Goal: Complete application form

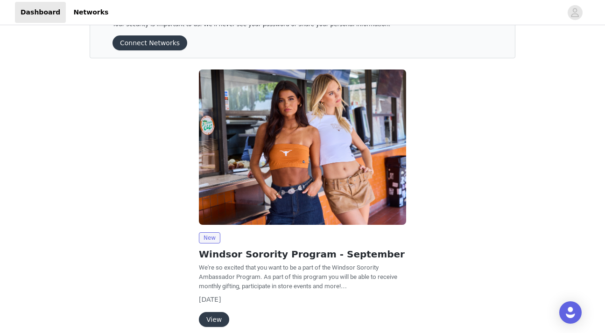
scroll to position [76, 0]
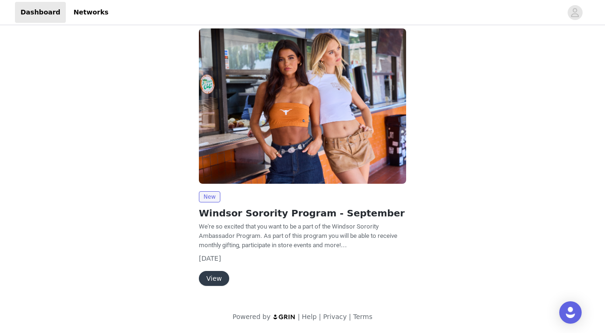
click at [219, 280] on button "View" at bounding box center [214, 278] width 30 height 15
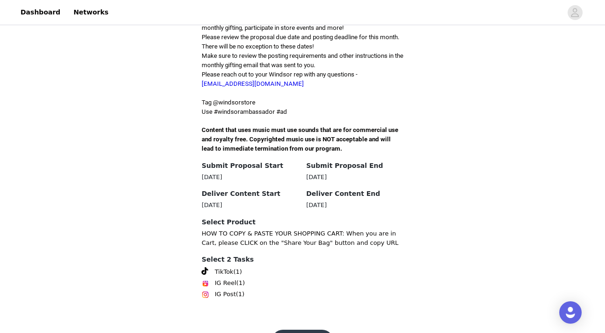
scroll to position [283, 0]
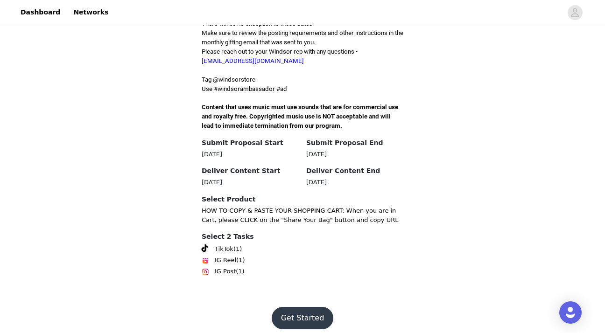
click at [287, 307] on button "Get Started" at bounding box center [303, 318] width 62 height 22
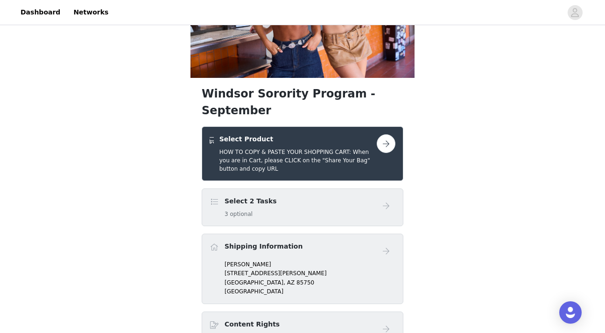
scroll to position [105, 0]
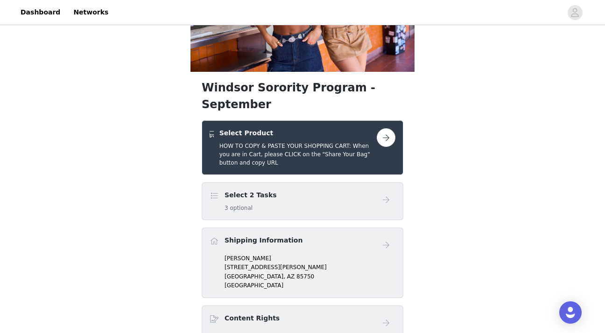
click at [264, 190] on h4 "Select 2 Tasks" at bounding box center [250, 195] width 52 height 10
click at [385, 128] on button "button" at bounding box center [386, 137] width 19 height 19
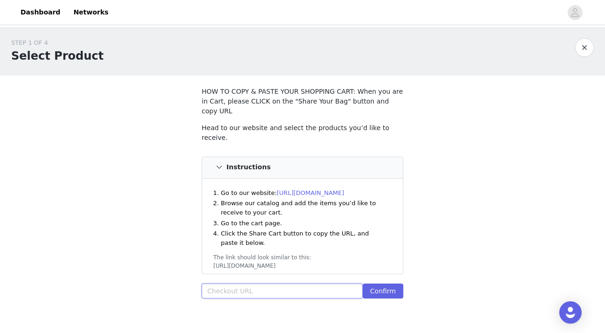
click at [251, 284] on input "text" at bounding box center [282, 291] width 161 height 15
paste input "[URL][DOMAIN_NAME]"
type input "[URL][DOMAIN_NAME]"
click at [385, 284] on button "Confirm" at bounding box center [383, 291] width 41 height 15
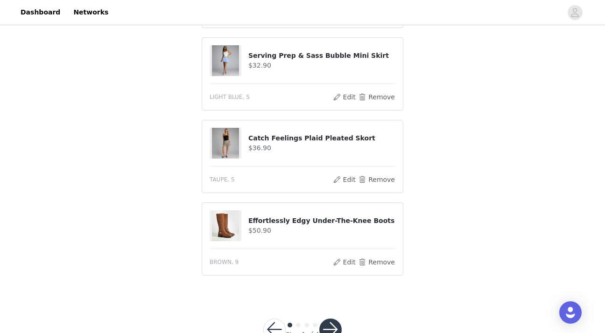
scroll to position [449, 0]
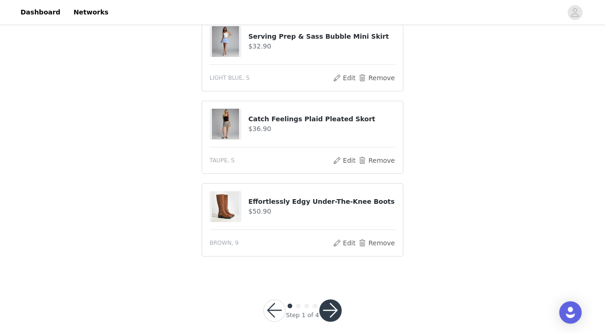
click at [327, 303] on button "button" at bounding box center [330, 311] width 22 height 22
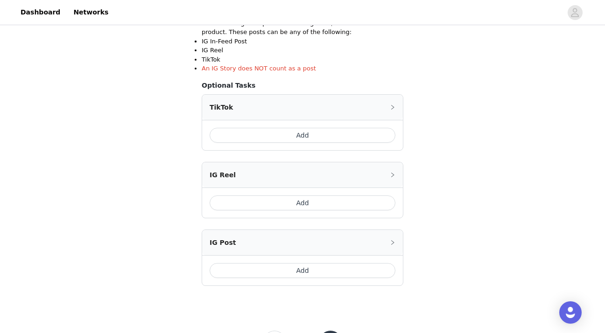
scroll to position [200, 0]
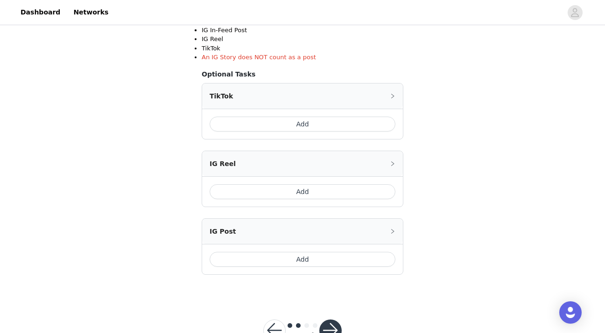
click at [289, 119] on button "Add" at bounding box center [303, 124] width 186 height 15
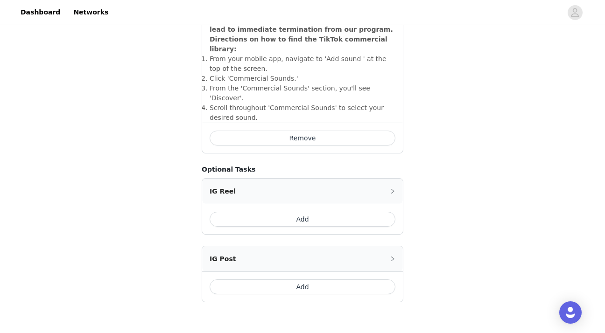
scroll to position [352, 0]
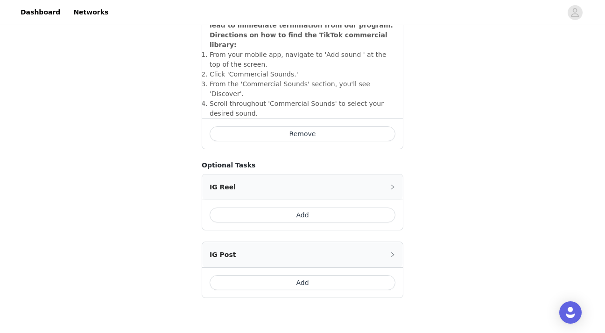
click at [307, 275] on button "Add" at bounding box center [303, 282] width 186 height 15
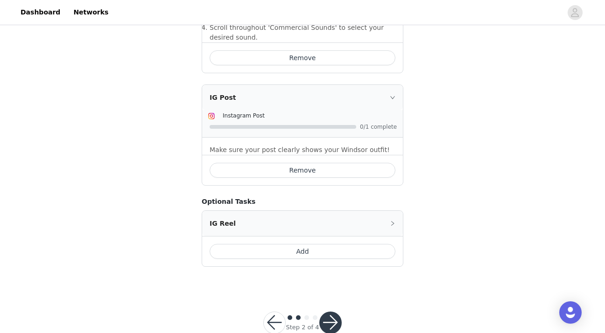
scroll to position [432, 0]
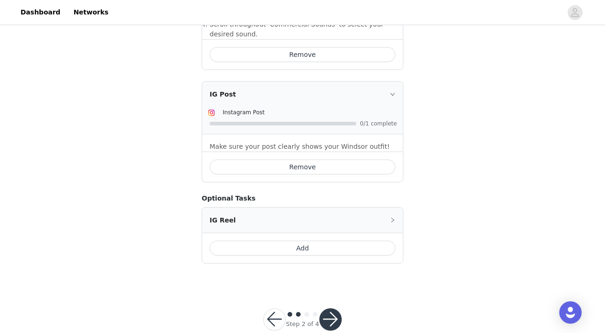
click at [331, 308] on button "button" at bounding box center [330, 319] width 22 height 22
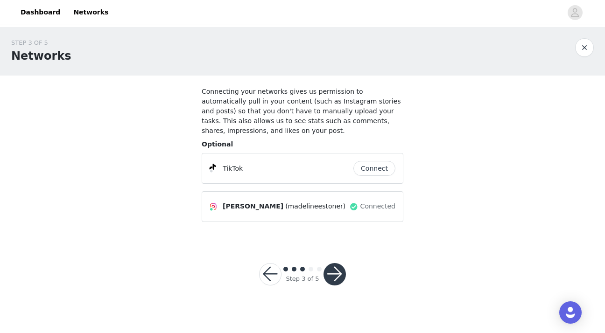
click at [327, 276] on button "button" at bounding box center [334, 274] width 22 height 22
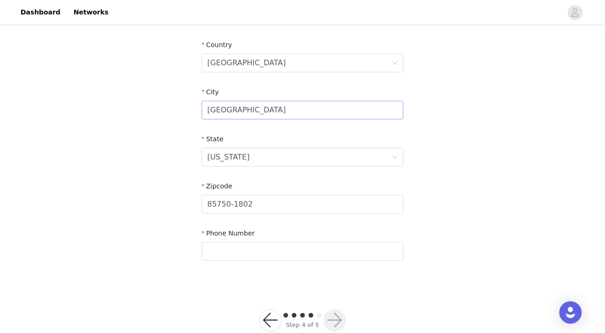
scroll to position [303, 0]
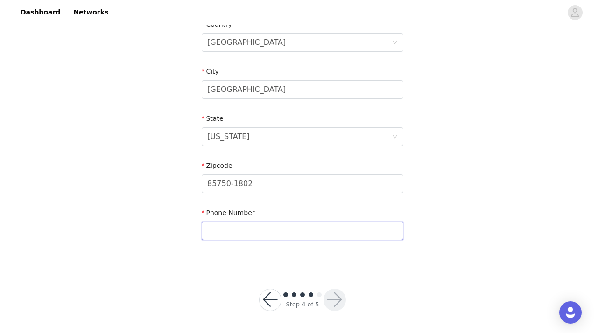
click at [248, 233] on input "text" at bounding box center [303, 231] width 202 height 19
type input "5205006755"
click at [339, 297] on button "button" at bounding box center [334, 300] width 22 height 22
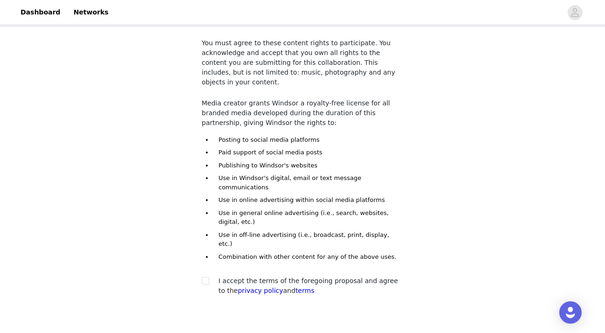
scroll to position [56, 0]
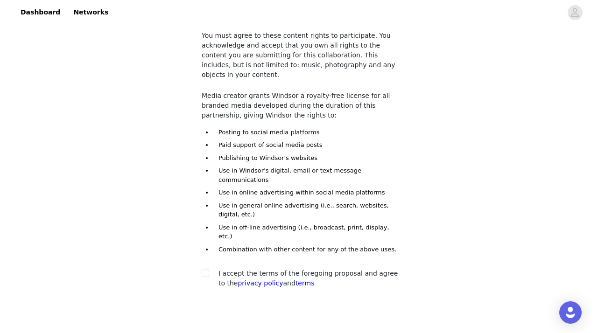
click at [210, 269] on div at bounding box center [208, 274] width 13 height 10
click at [207, 270] on input "checkbox" at bounding box center [205, 273] width 7 height 7
checkbox input "true"
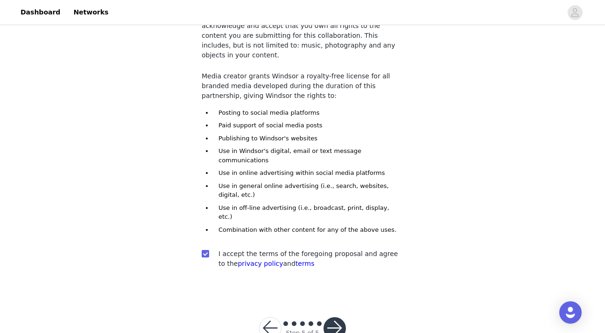
scroll to position [77, 0]
click at [333, 316] on button "button" at bounding box center [334, 327] width 22 height 22
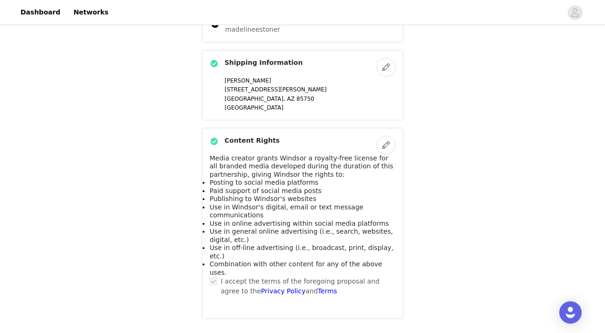
scroll to position [601, 0]
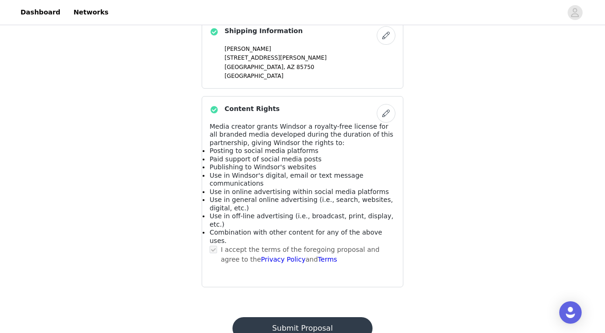
click at [314, 317] on button "Submit Proposal" at bounding box center [302, 328] width 140 height 22
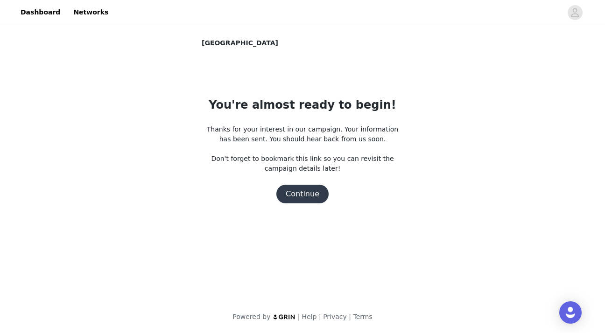
scroll to position [0, 0]
click at [314, 193] on button "Continue" at bounding box center [302, 194] width 52 height 19
